Goal: Use online tool/utility: Utilize a website feature to perform a specific function

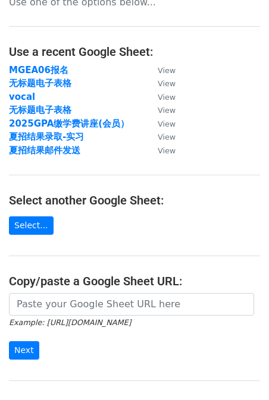
scroll to position [44, 0]
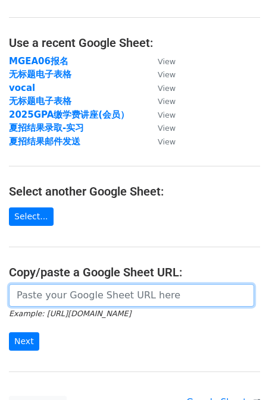
click at [73, 300] on input "url" at bounding box center [131, 295] width 245 height 23
paste input "https://docs.google.com/spreadsheets/d/1QeeBV9c33ncasSad9ceuFvO40UAIo9_fgtRILlI…"
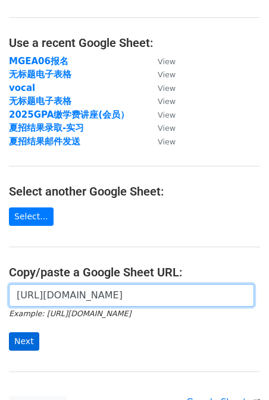
type input "https://docs.google.com/spreadsheets/d/1QeeBV9c33ncasSad9ceuFvO40UAIo9_fgtRILlI…"
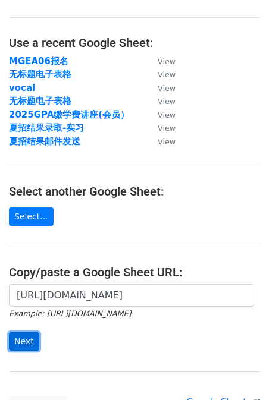
click at [23, 344] on input "Next" at bounding box center [24, 341] width 30 height 18
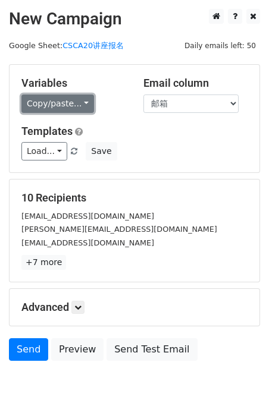
click at [62, 104] on link "Copy/paste..." at bounding box center [57, 104] width 73 height 18
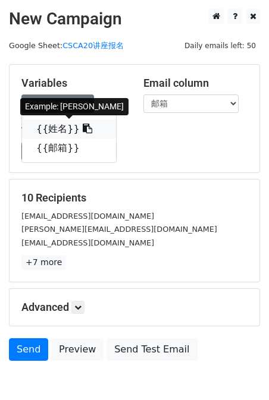
click at [61, 126] on link "{{姓名}}" at bounding box center [69, 128] width 94 height 19
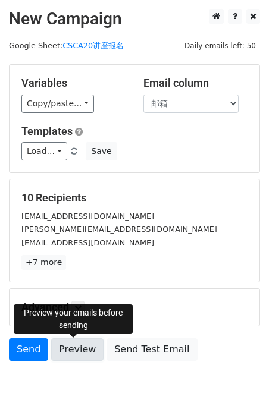
click at [80, 348] on link "Preview" at bounding box center [77, 349] width 52 height 23
click at [80, 352] on link "Preview" at bounding box center [77, 349] width 52 height 23
click at [89, 353] on link "Preview" at bounding box center [77, 349] width 52 height 23
click at [74, 353] on link "Preview" at bounding box center [77, 349] width 52 height 23
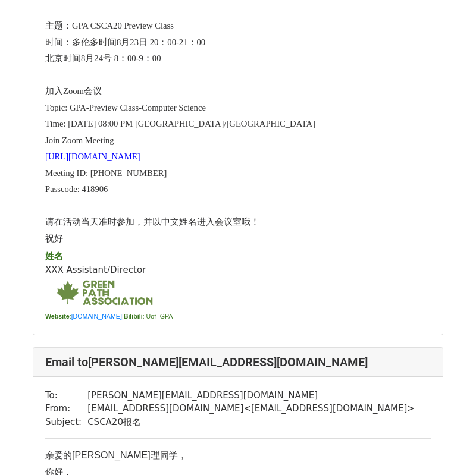
scroll to position [246, 0]
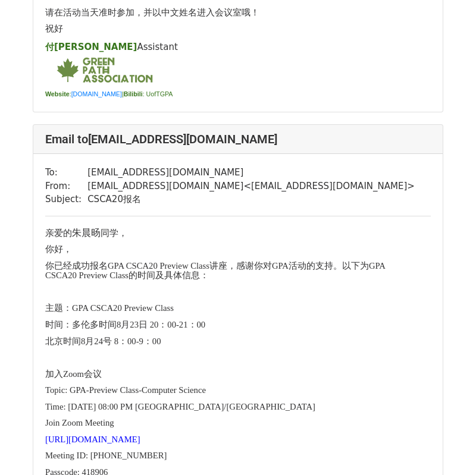
scroll to position [949, 0]
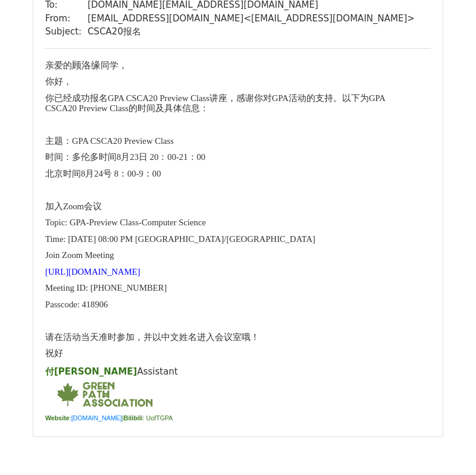
scroll to position [4558, 0]
